Goal: Check status: Check status

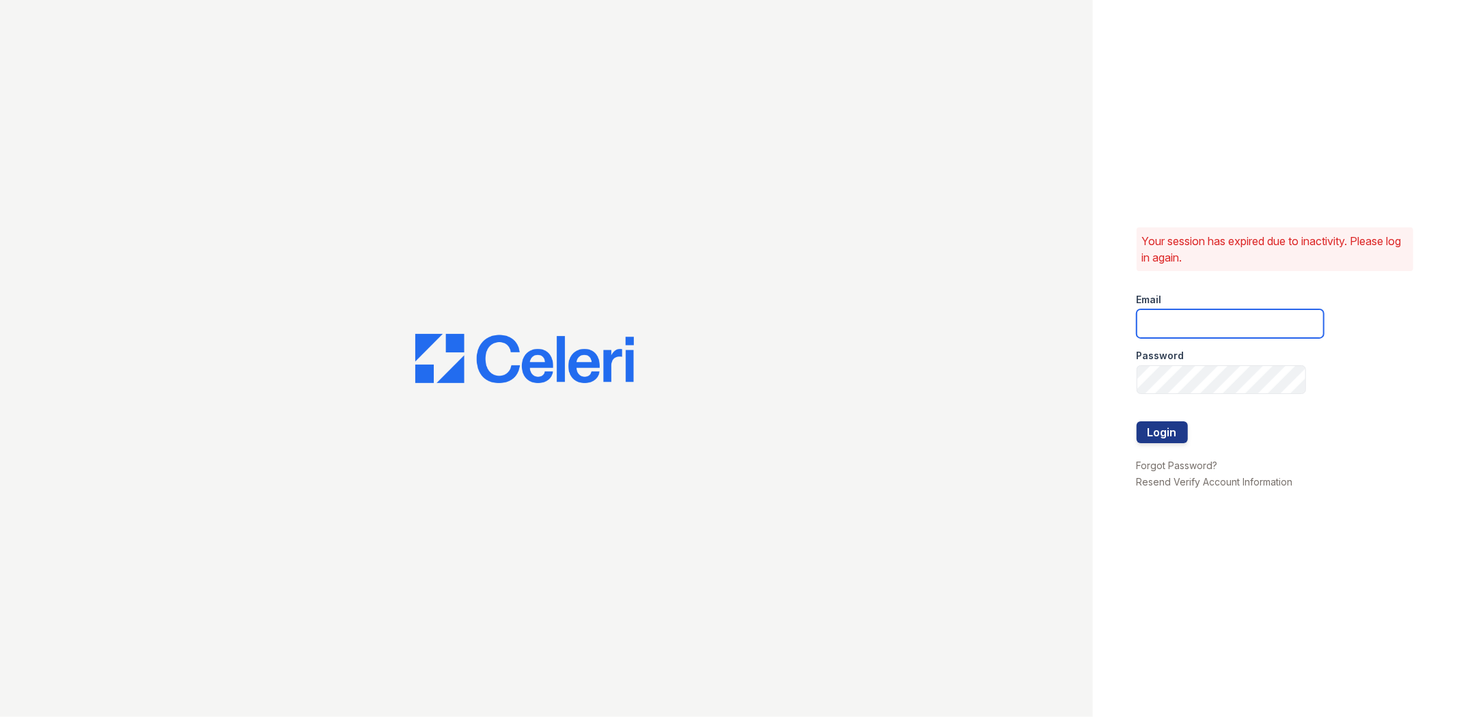
drag, startPoint x: 1169, startPoint y: 316, endPoint x: 1183, endPoint y: 353, distance: 40.2
click at [1168, 314] on input "email" at bounding box center [1229, 323] width 187 height 29
type input "brixton1@cafmanagement.com"
click at [1136, 421] on button "Login" at bounding box center [1161, 432] width 51 height 22
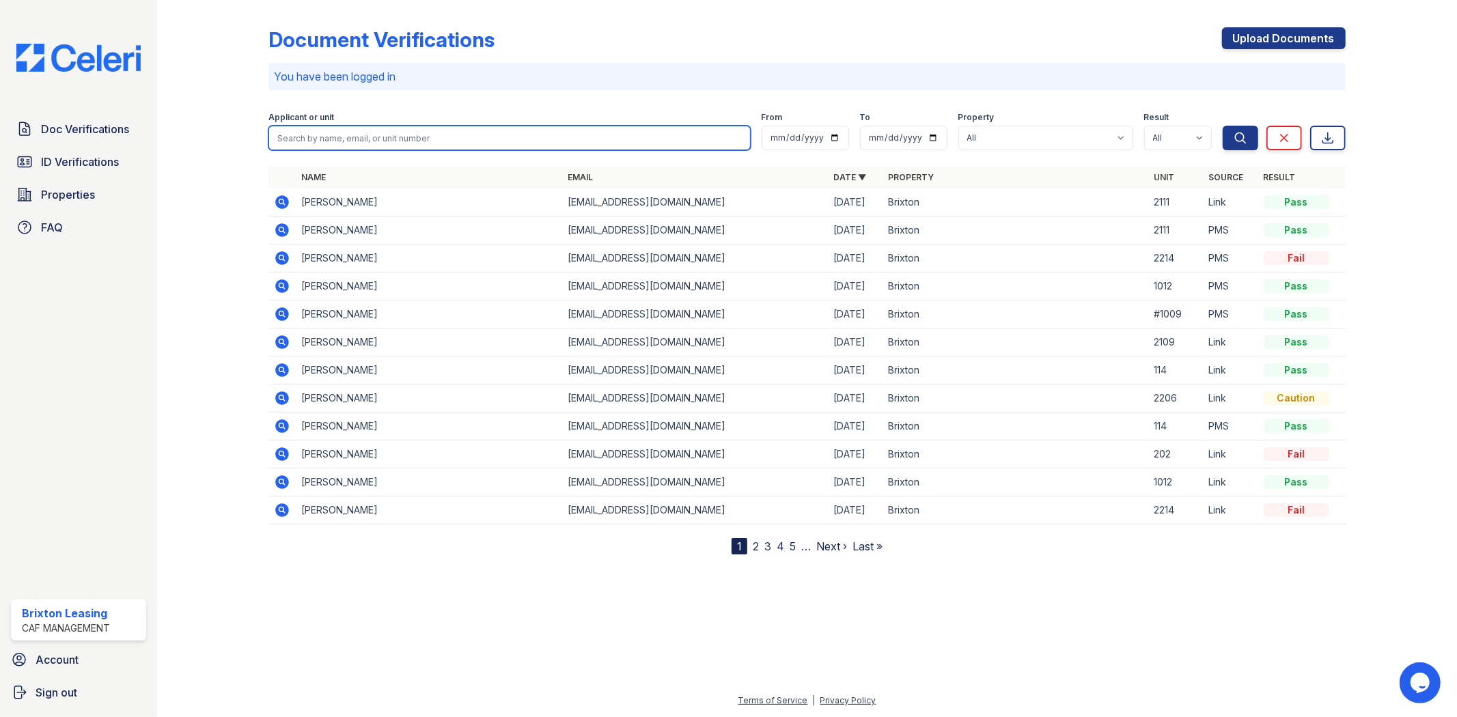
click at [479, 135] on input "search" at bounding box center [509, 138] width 482 height 25
type input "Paz"
click at [1223, 126] on button "Search" at bounding box center [1241, 138] width 36 height 25
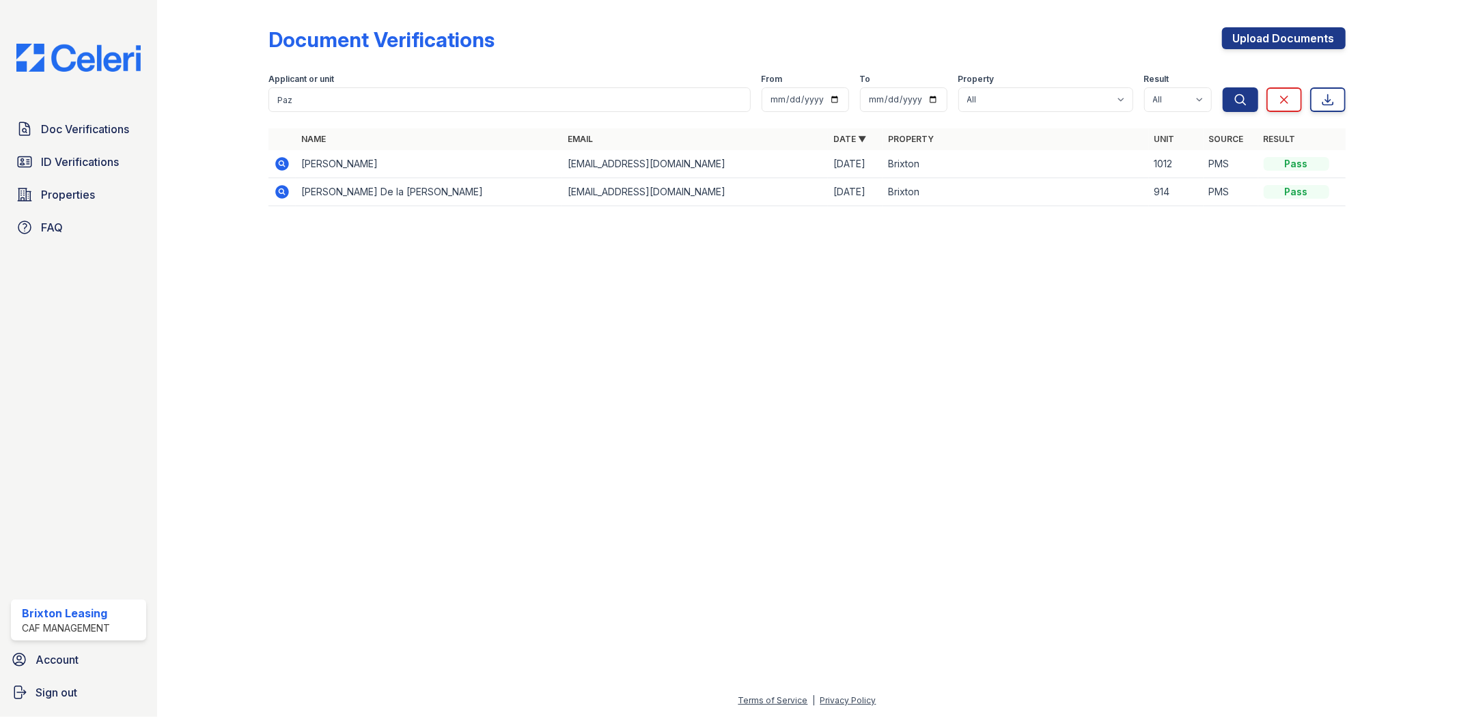
click at [279, 166] on icon at bounding box center [283, 164] width 14 height 14
